Goal: Transaction & Acquisition: Purchase product/service

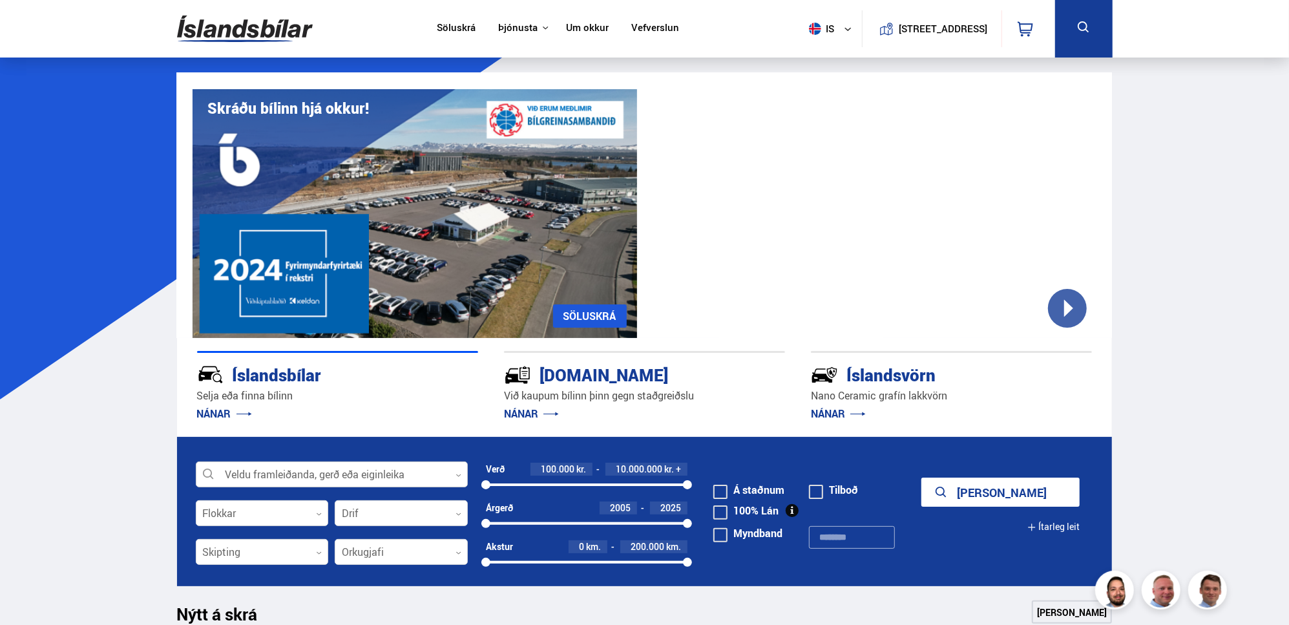
click at [438, 471] on div at bounding box center [332, 475] width 272 height 26
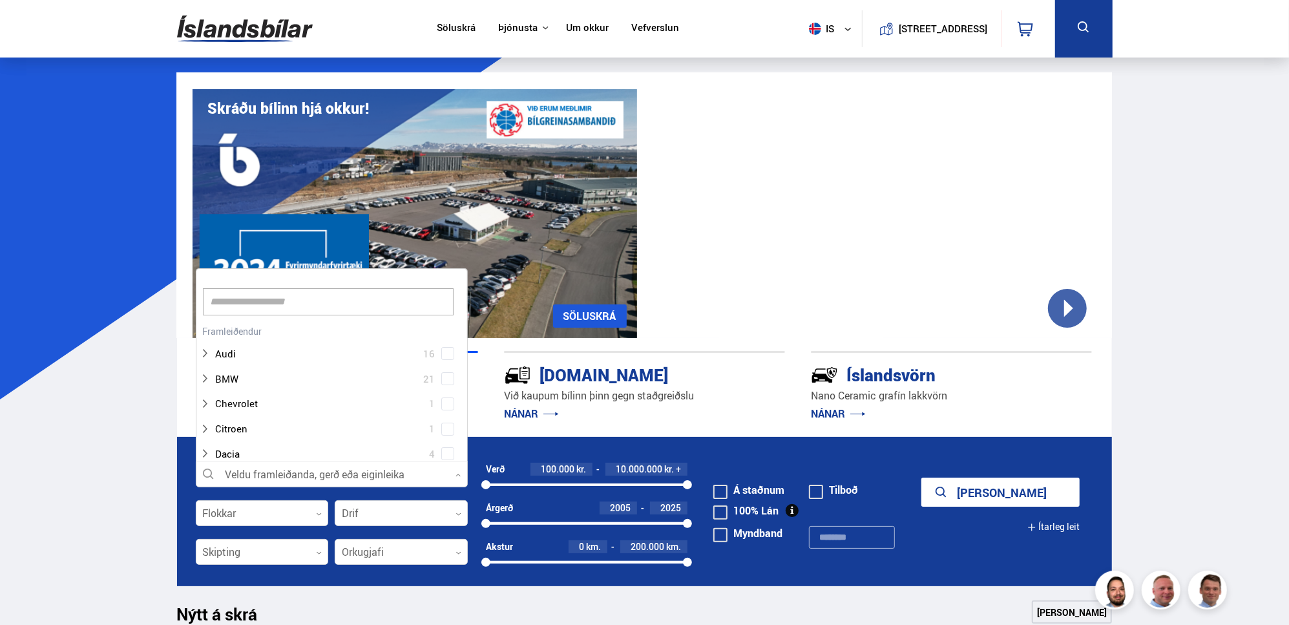
click at [293, 307] on input at bounding box center [328, 301] width 251 height 27
type input "***"
click at [275, 450] on div "Mercedes-Benz 14 Mercedes-Benz A 1 Mercedes-Benz C 3 Mercedes-Benz Citan 1 Merc…" at bounding box center [331, 591] width 271 height 301
click at [997, 491] on button "Sýna 14 bíla" at bounding box center [1000, 491] width 158 height 29
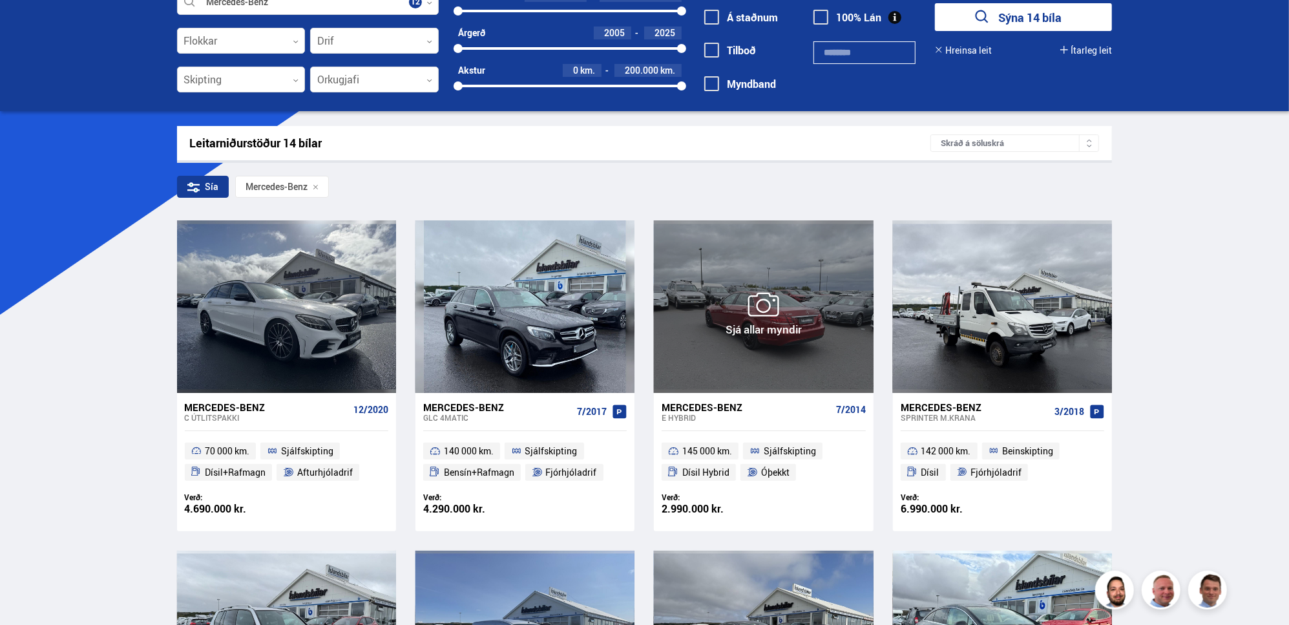
scroll to position [258, 0]
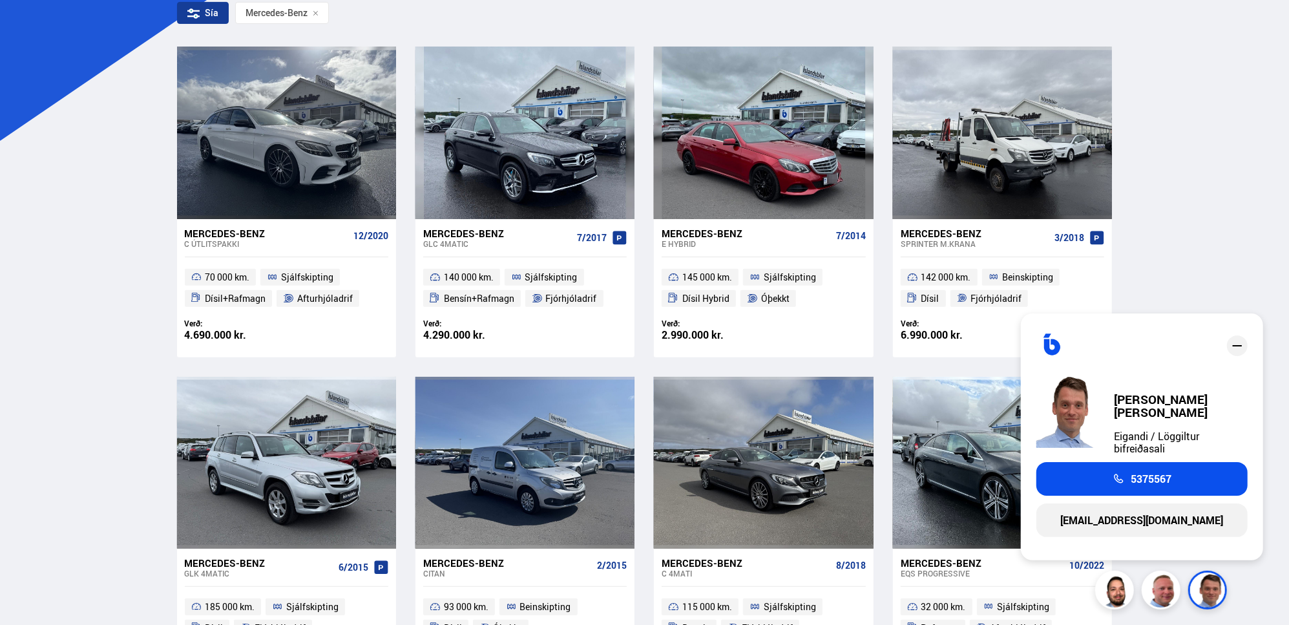
drag, startPoint x: 1244, startPoint y: 135, endPoint x: 1289, endPoint y: 81, distance: 70.2
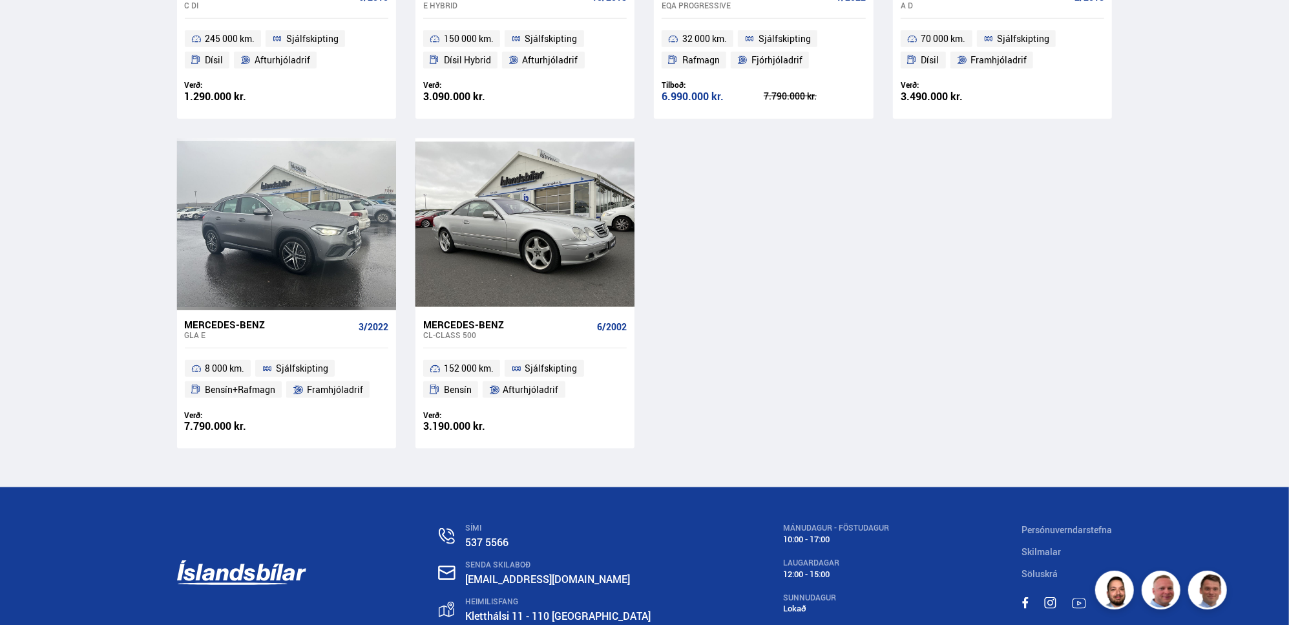
scroll to position [1163, 0]
